Goal: Check status: Check status

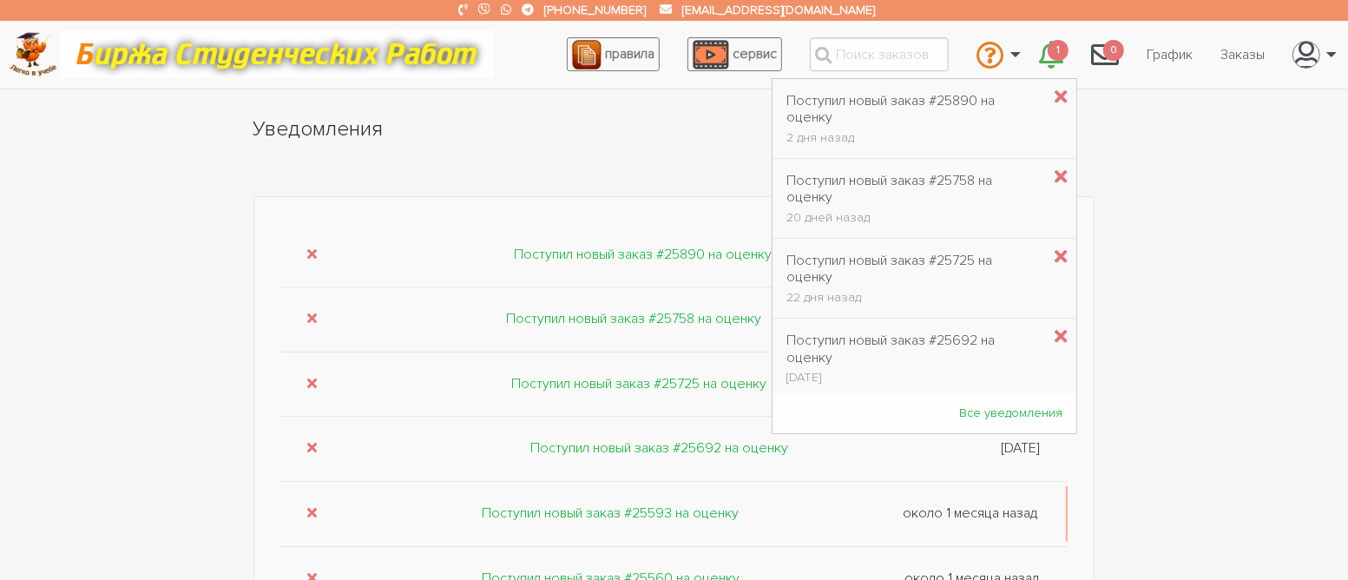
click at [1050, 61] on icon "\a \a 1\a" at bounding box center [1051, 55] width 24 height 28
click at [1234, 53] on link "Заказы" at bounding box center [1243, 54] width 72 height 33
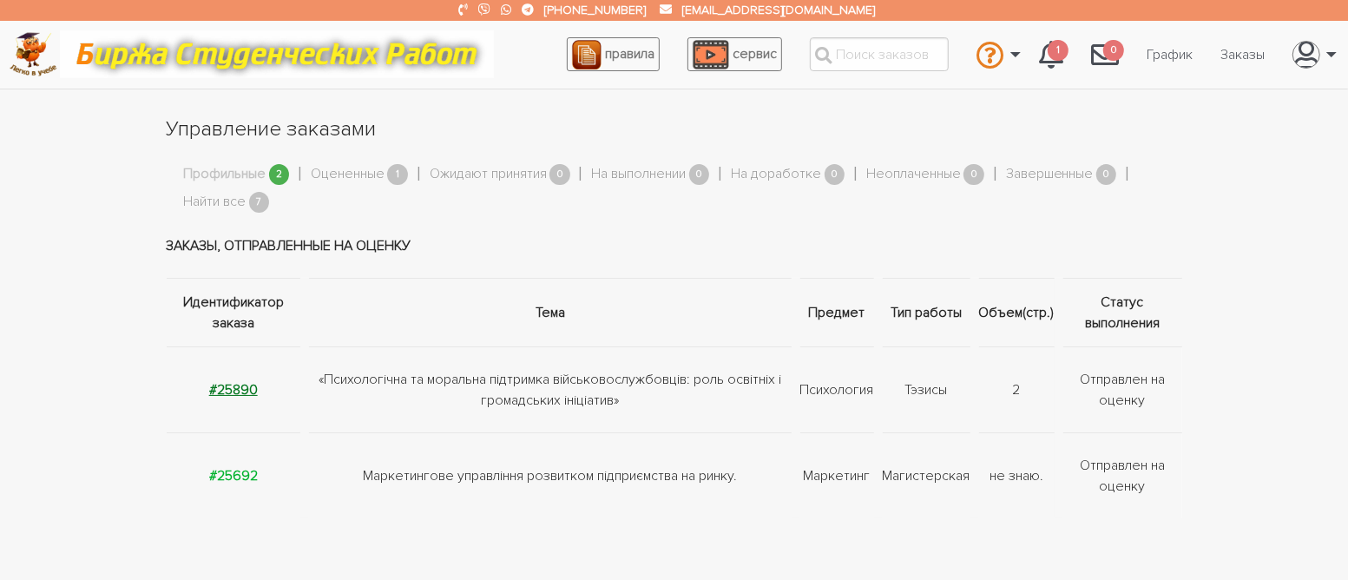
click at [233, 392] on strong "#25890" at bounding box center [233, 389] width 49 height 17
